Goal: Task Accomplishment & Management: Manage account settings

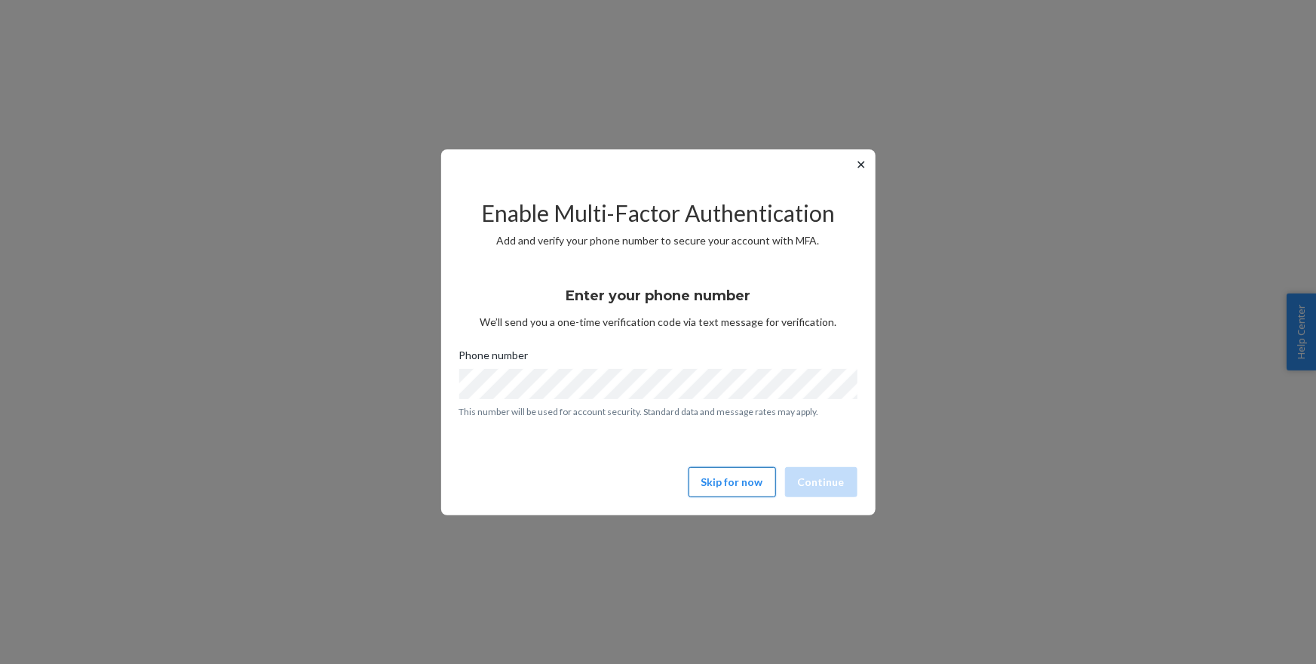
click at [720, 484] on button "Skip for now" at bounding box center [733, 482] width 88 height 30
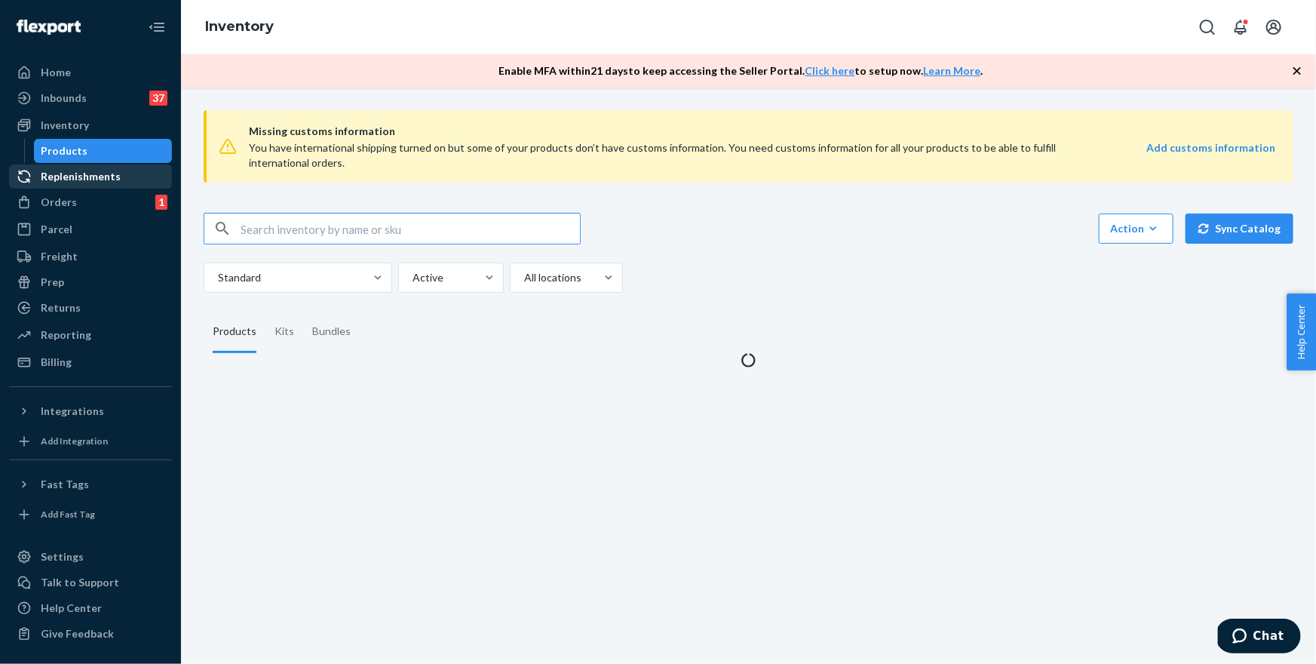
click at [59, 182] on div "Replenishments" at bounding box center [81, 176] width 80 height 15
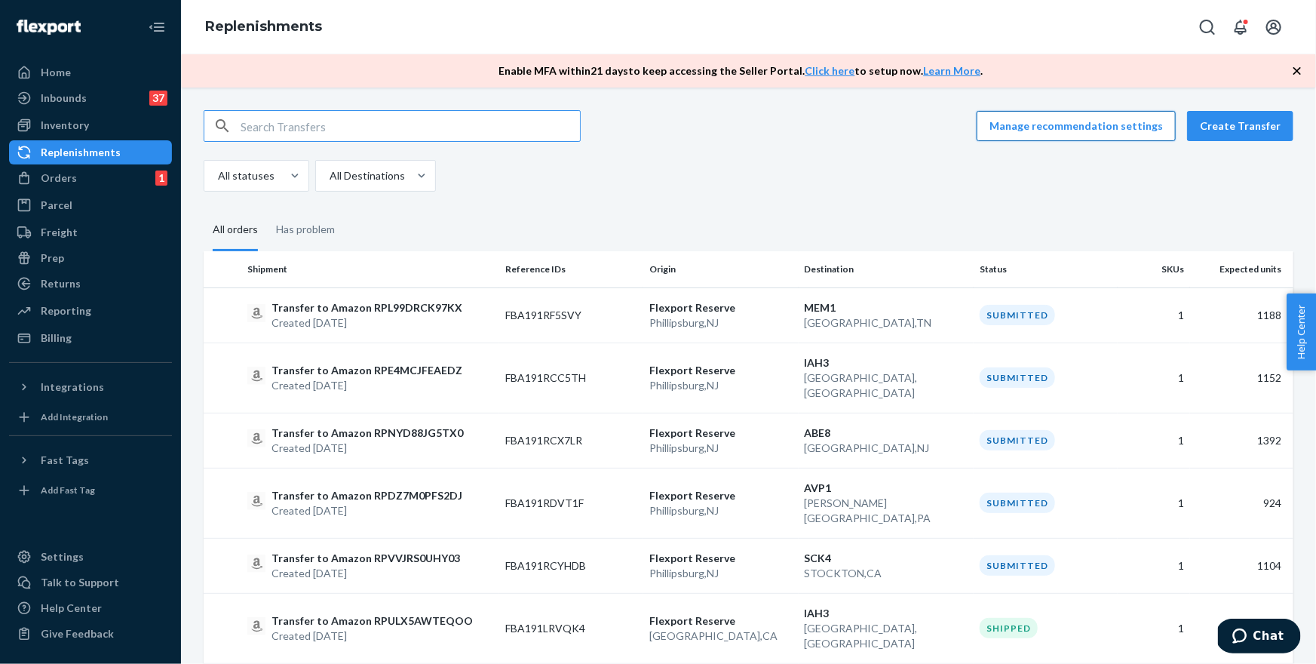
click at [1145, 132] on button "Manage recommendation settings" at bounding box center [1076, 126] width 199 height 30
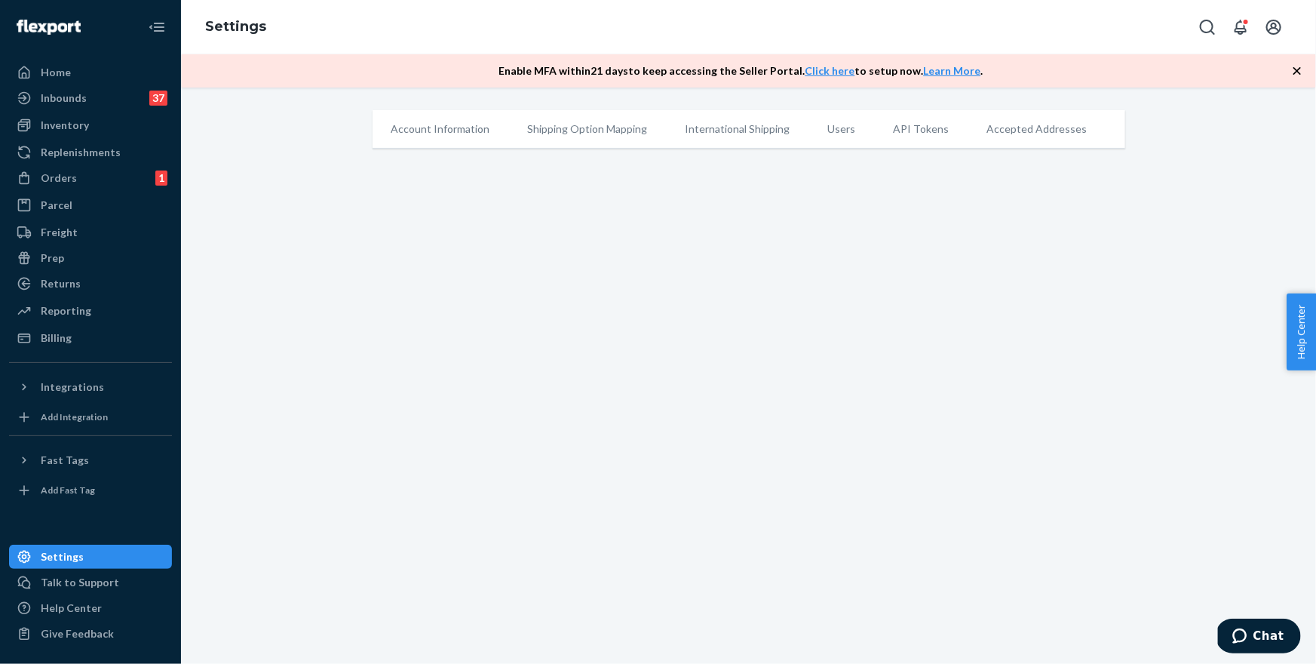
click at [1294, 69] on icon "button" at bounding box center [1297, 70] width 15 height 15
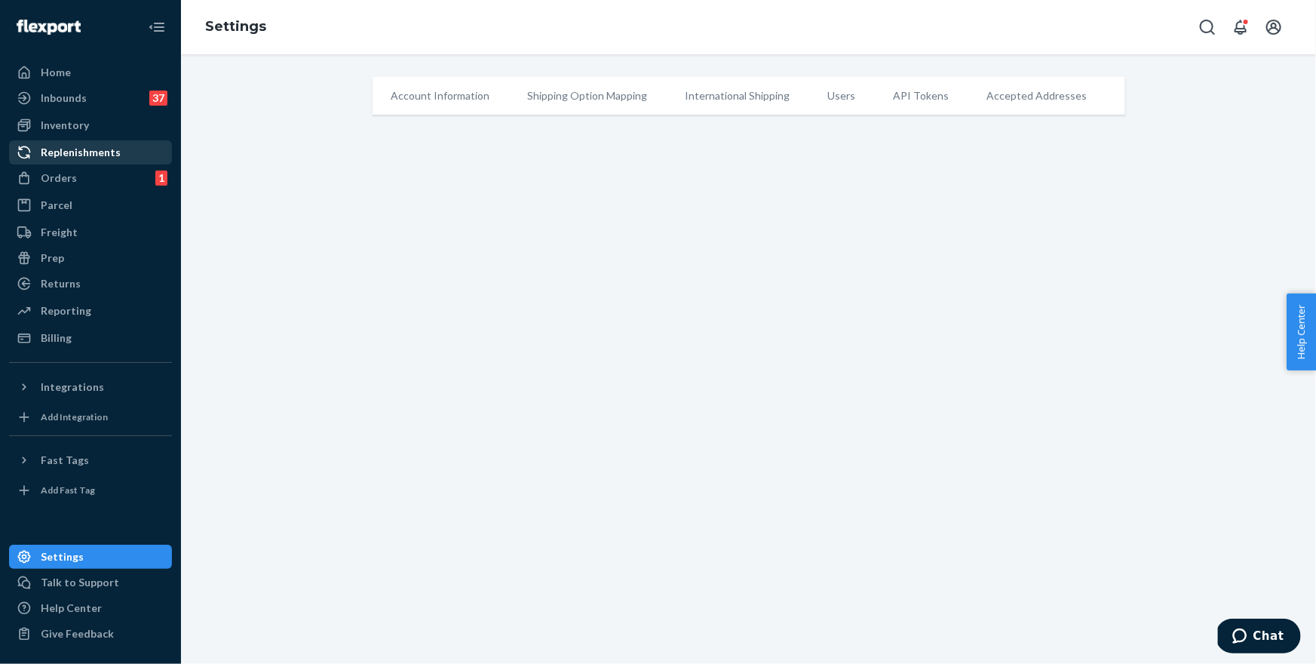
click at [75, 158] on div "Replenishments" at bounding box center [81, 152] width 80 height 15
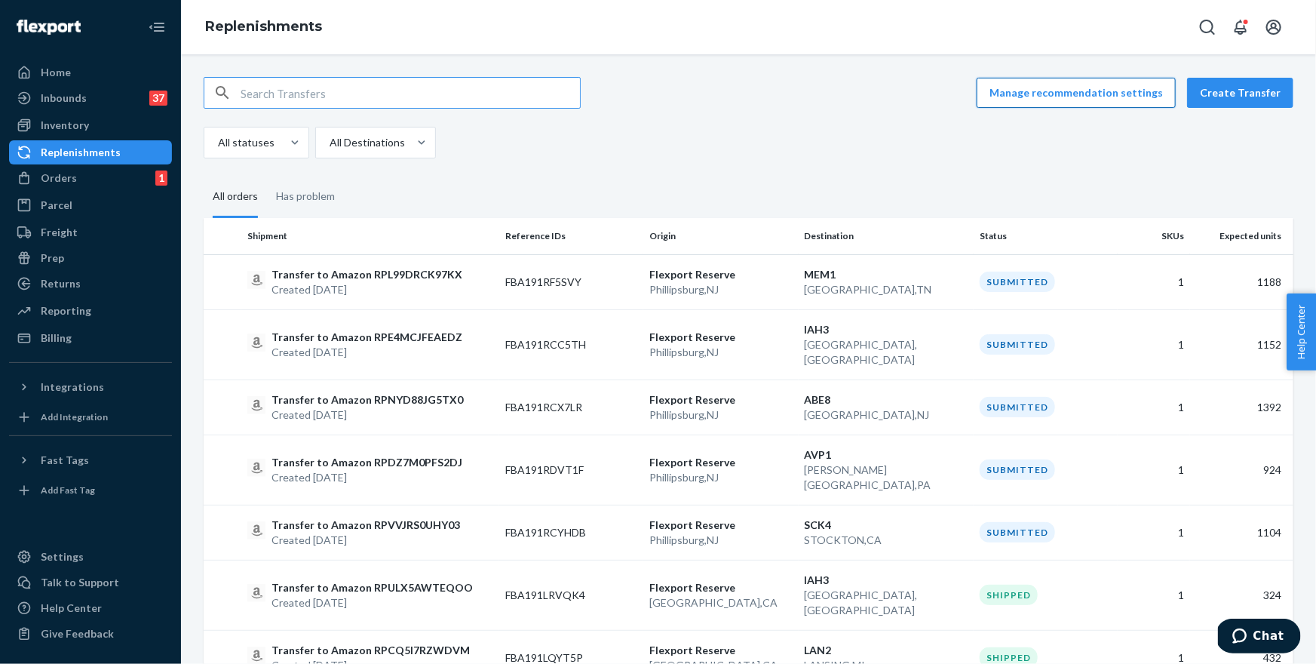
click at [1148, 92] on button "Manage recommendation settings" at bounding box center [1076, 93] width 199 height 30
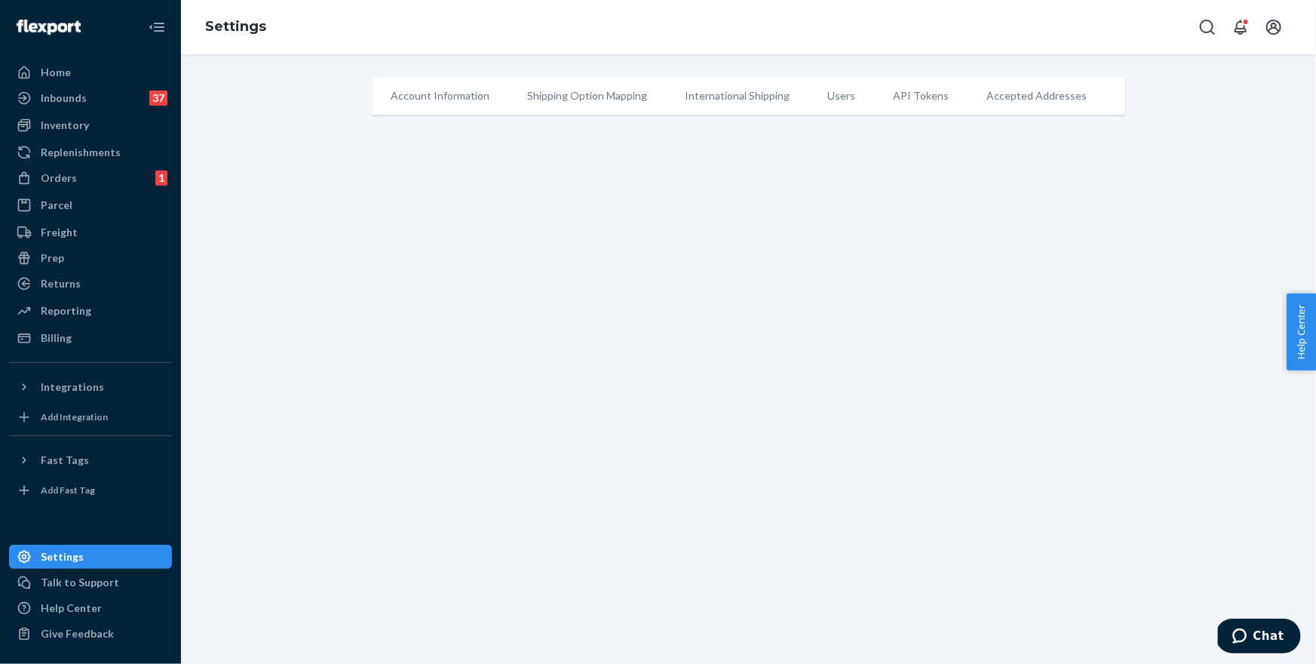
click at [911, 96] on li "API Tokens" at bounding box center [922, 96] width 94 height 38
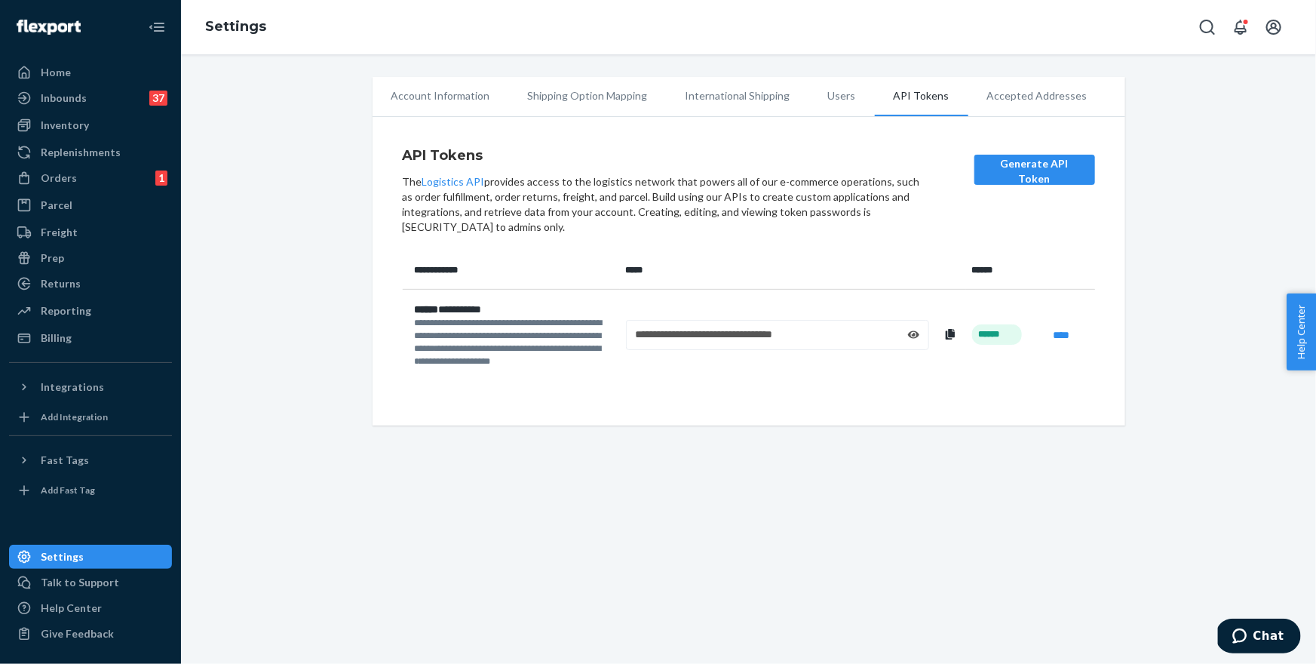
click at [783, 336] on div "**********" at bounding box center [778, 334] width 284 height 15
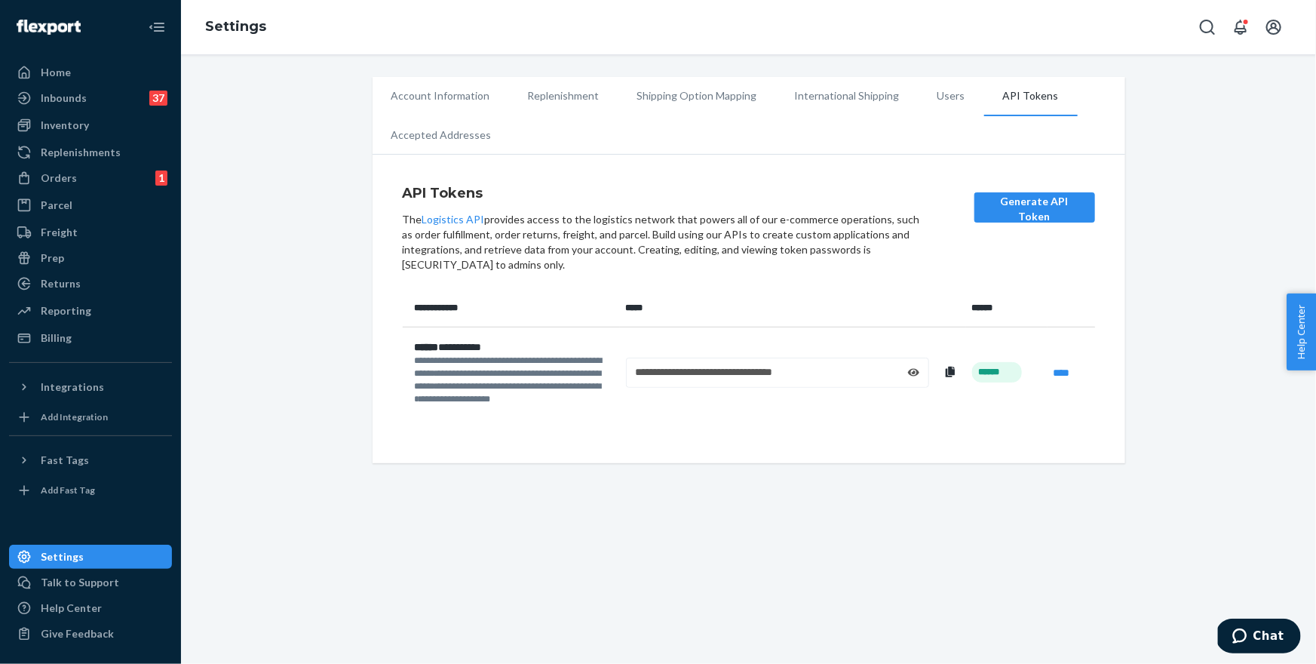
click at [541, 94] on li "Replenishment" at bounding box center [563, 96] width 109 height 38
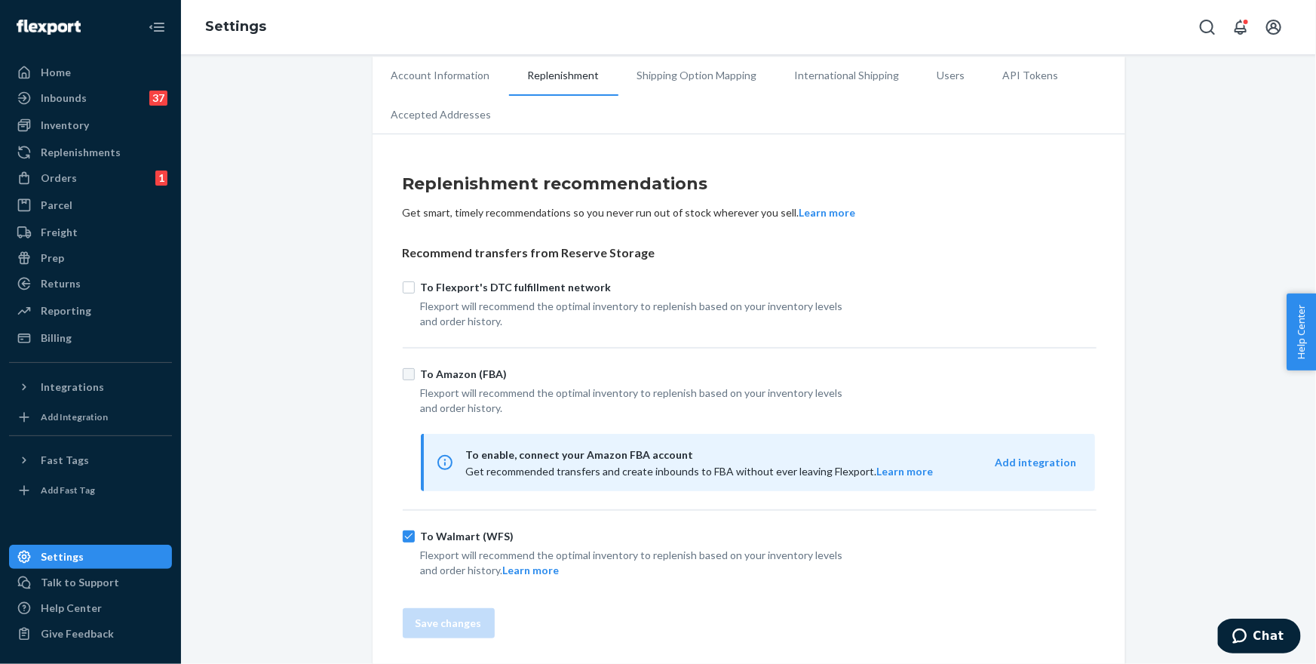
scroll to position [23, 0]
